Goal: Obtain resource: Obtain resource

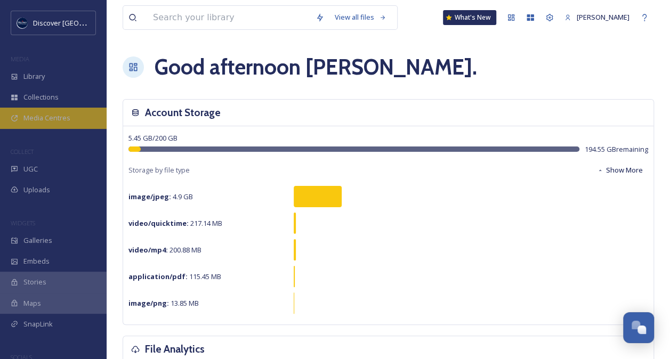
click at [68, 118] on span "Media Centres" at bounding box center [46, 118] width 47 height 10
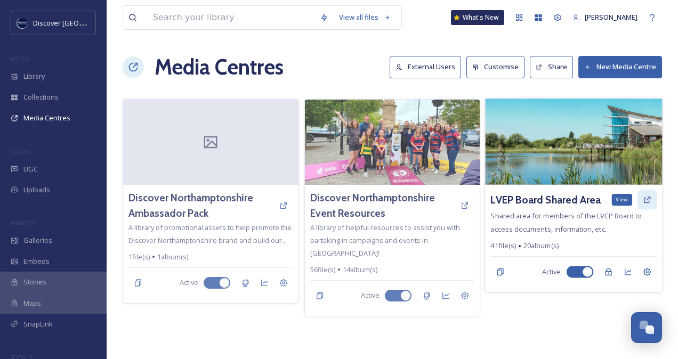
click at [648, 199] on icon at bounding box center [646, 199] width 9 height 9
click at [645, 198] on icon at bounding box center [646, 199] width 9 height 9
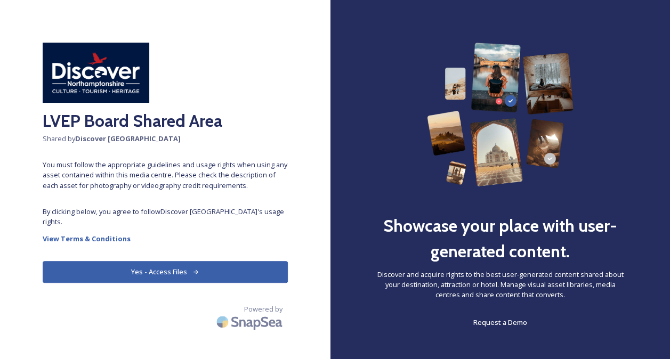
click at [118, 289] on div "LVEP Board Shared Area Shared by Discover Northamptonshire You must follow the …" at bounding box center [165, 180] width 330 height 274
click at [161, 266] on button "Yes - Access Files" at bounding box center [165, 272] width 245 height 22
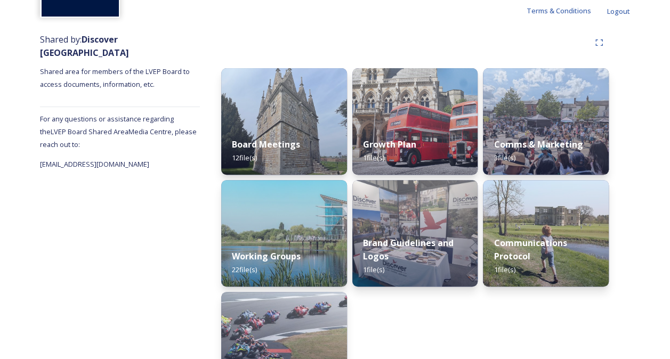
scroll to position [107, 0]
